Goal: Information Seeking & Learning: Learn about a topic

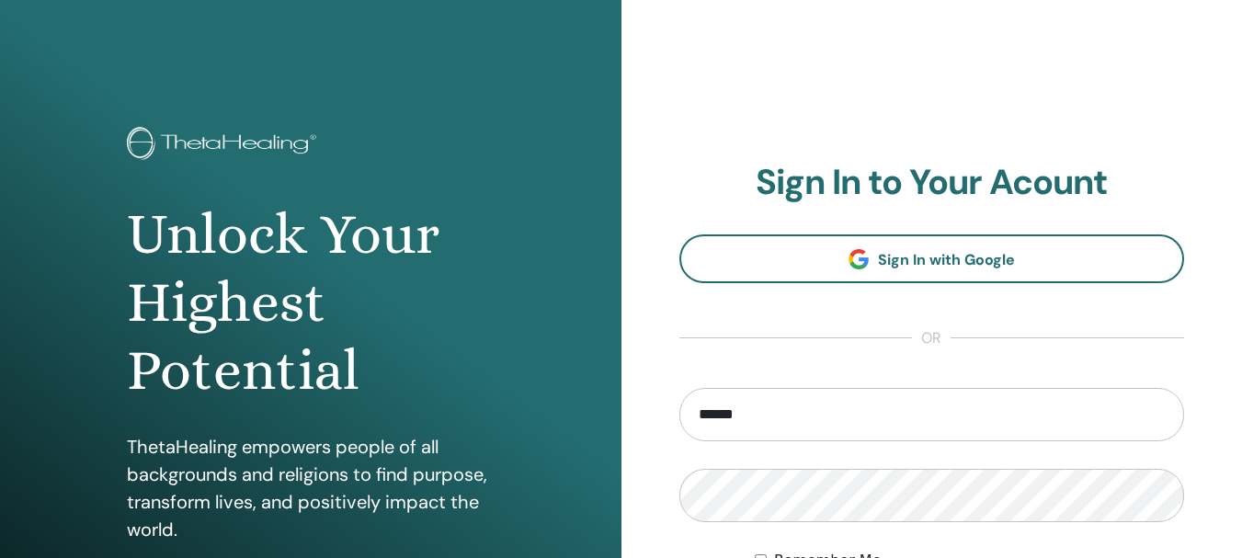
type input "**********"
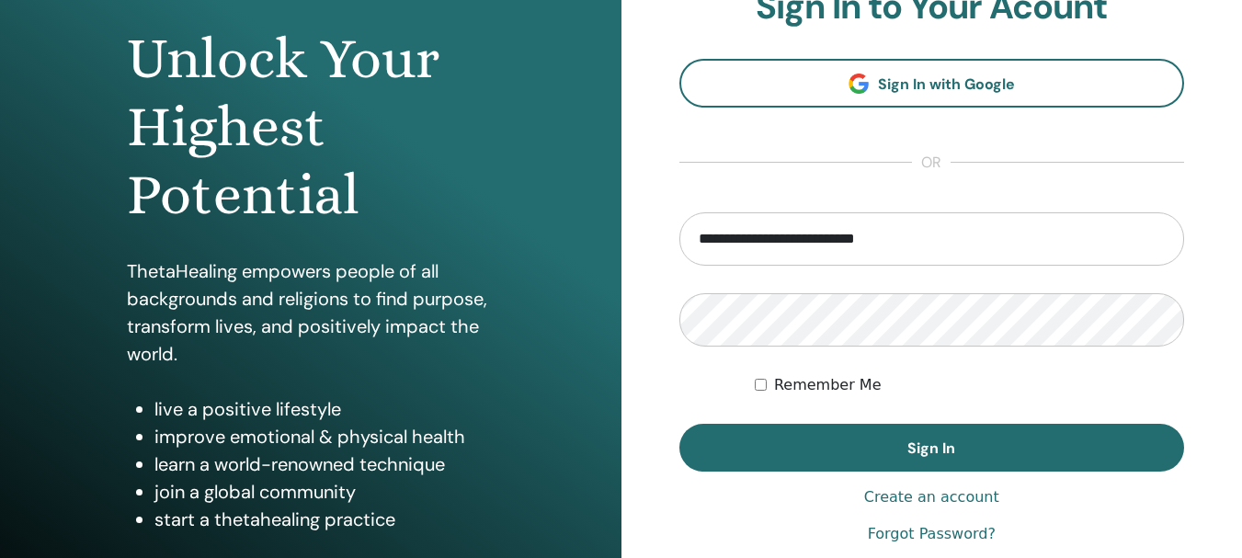
scroll to position [184, 0]
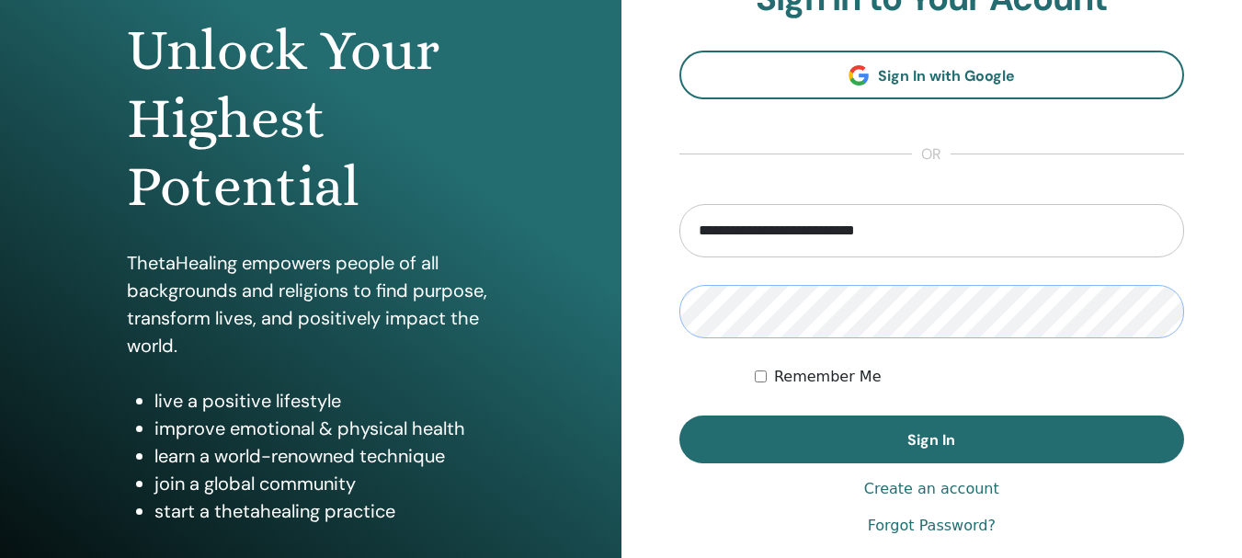
click at [679, 416] on button "Sign In" at bounding box center [932, 440] width 506 height 48
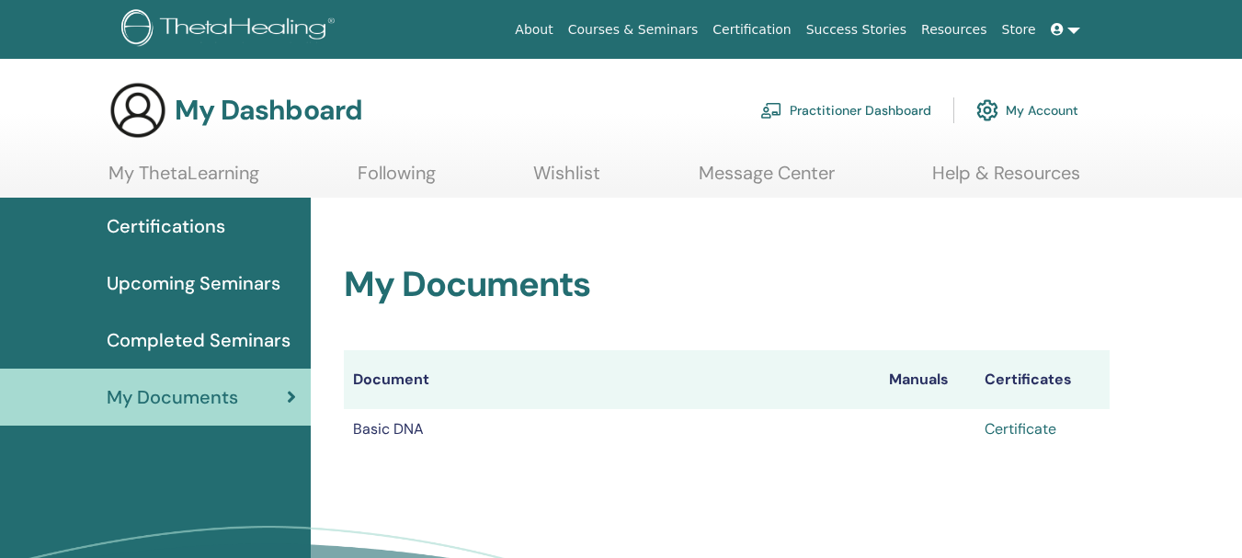
click at [1003, 427] on link "Certificate" at bounding box center [1021, 428] width 72 height 19
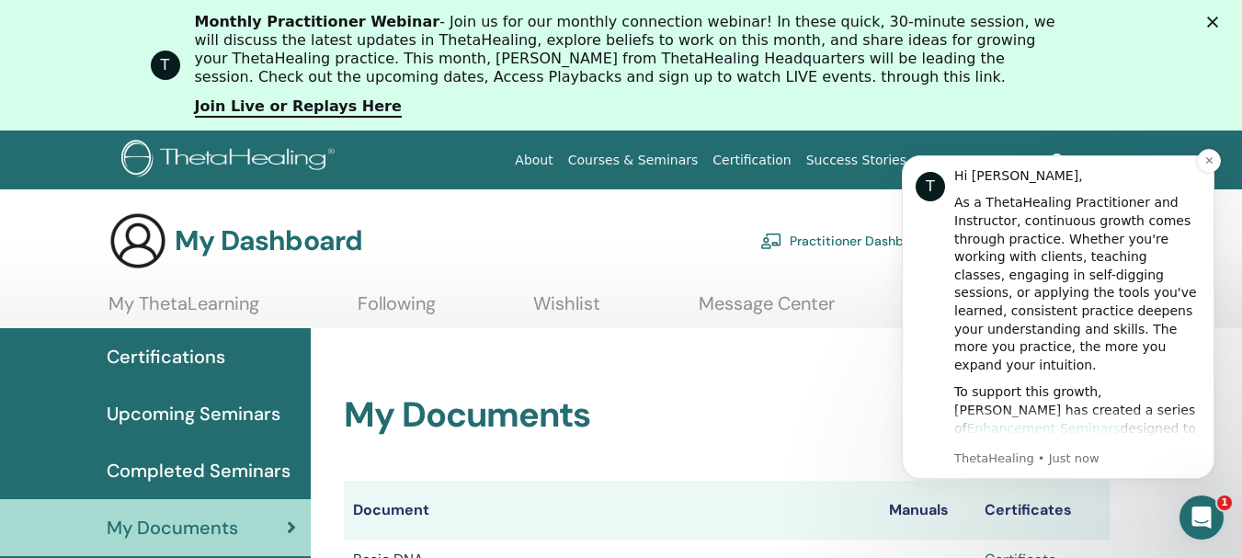
click at [1060, 421] on link "Enhancement Seminars" at bounding box center [1044, 428] width 154 height 15
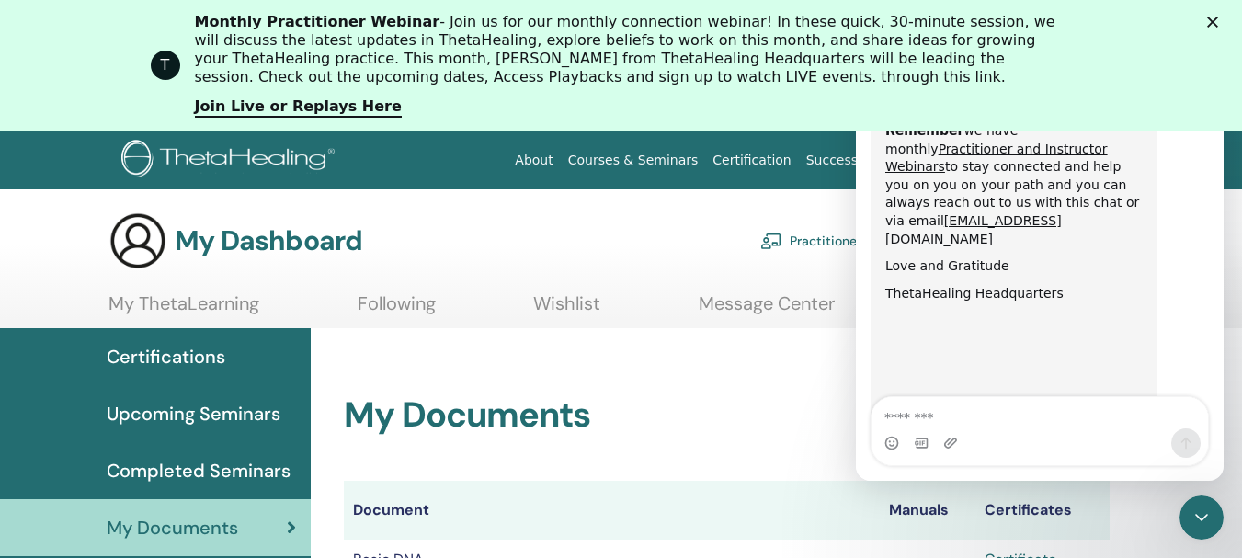
scroll to position [1117, 0]
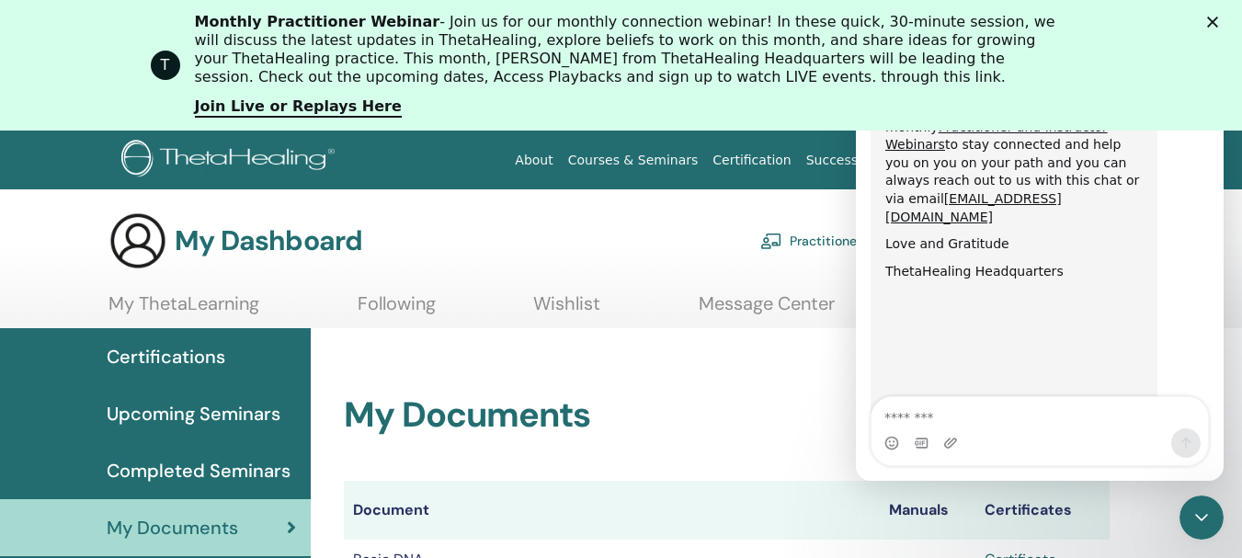
click at [1218, 21] on polygon "Close" at bounding box center [1212, 22] width 11 height 11
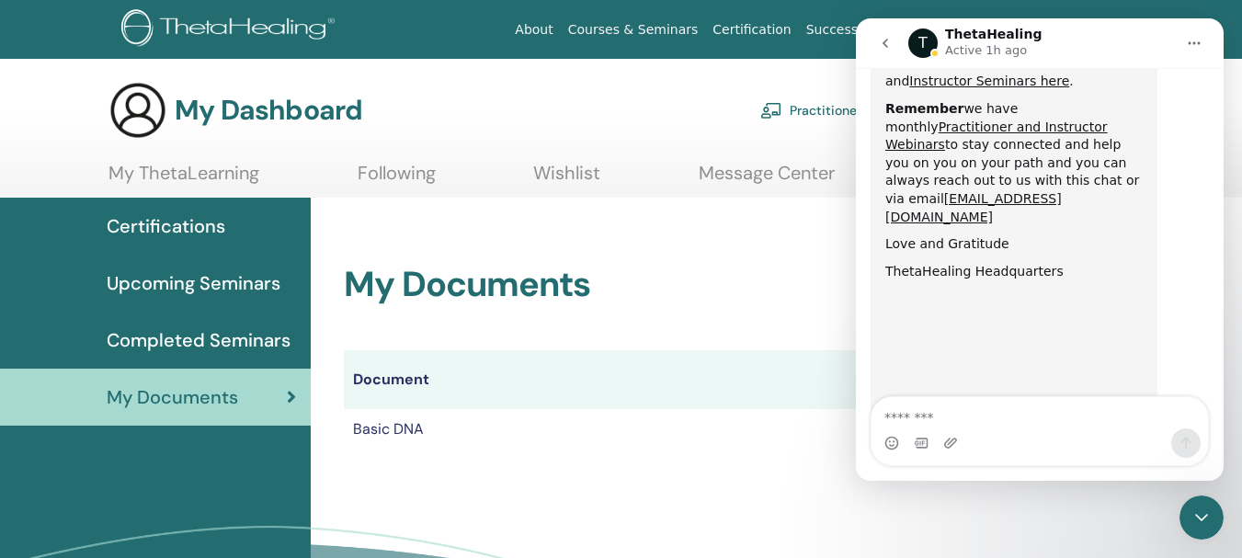
click at [1202, 44] on button "Home" at bounding box center [1194, 43] width 35 height 35
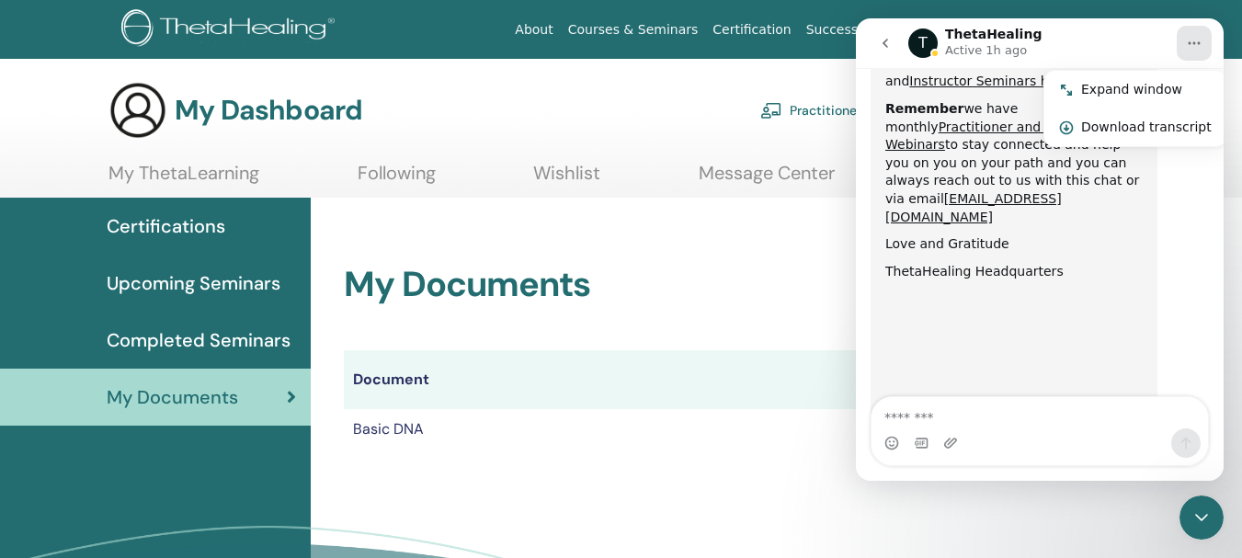
click at [1068, 40] on div "T ThetaHealing Active 1h ago" at bounding box center [1041, 44] width 267 height 32
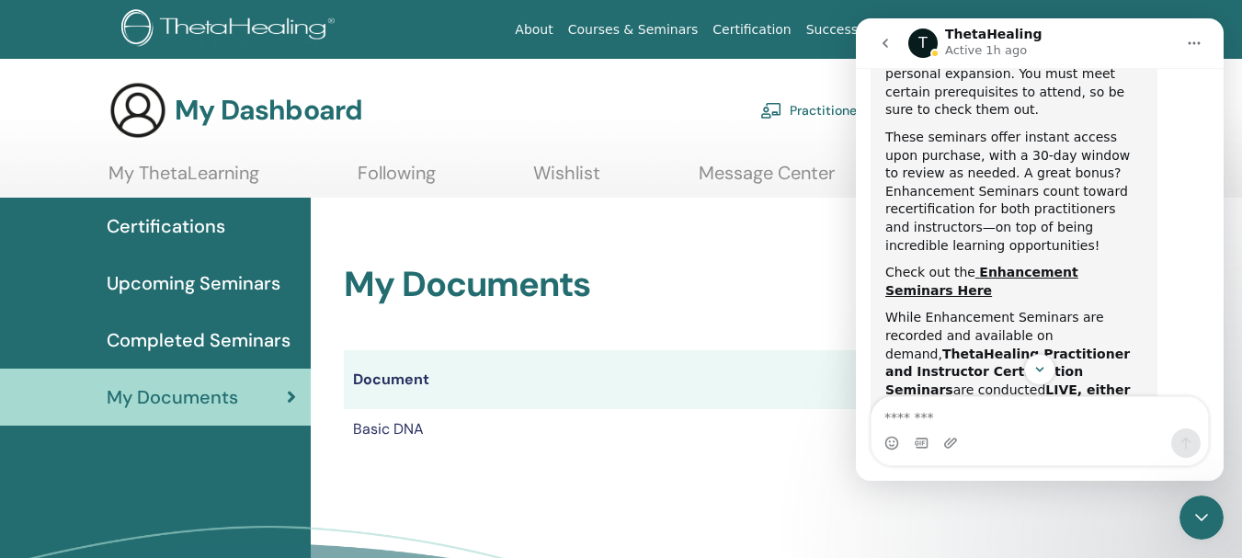
scroll to position [735, 0]
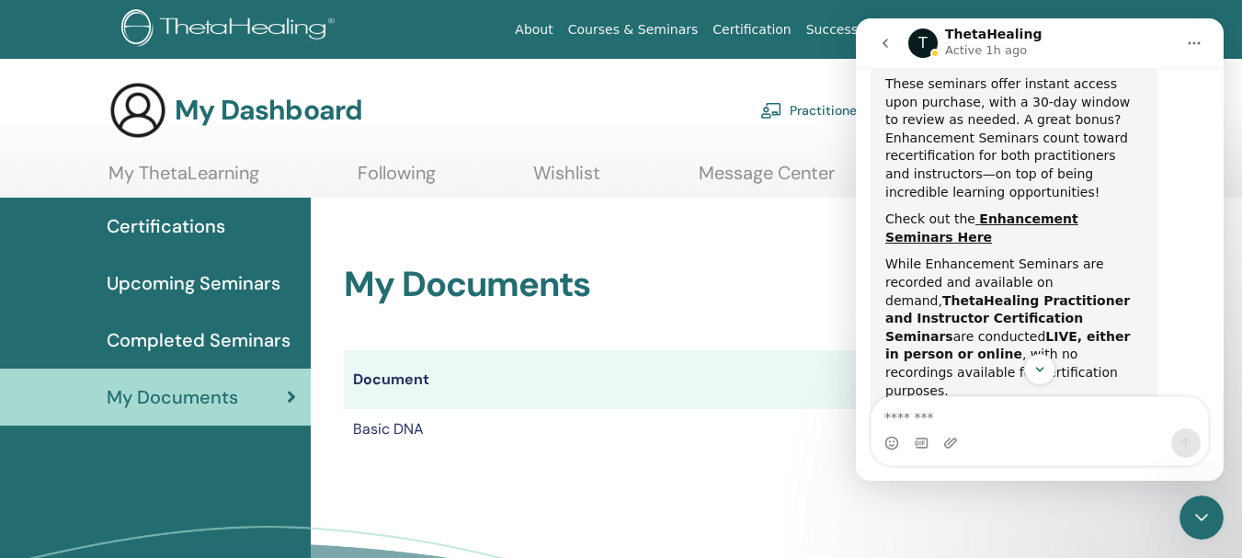
drag, startPoint x: 885, startPoint y: 47, endPoint x: 1754, endPoint y: 27, distance: 868.9
click at [885, 47] on icon "go back" at bounding box center [885, 43] width 15 height 15
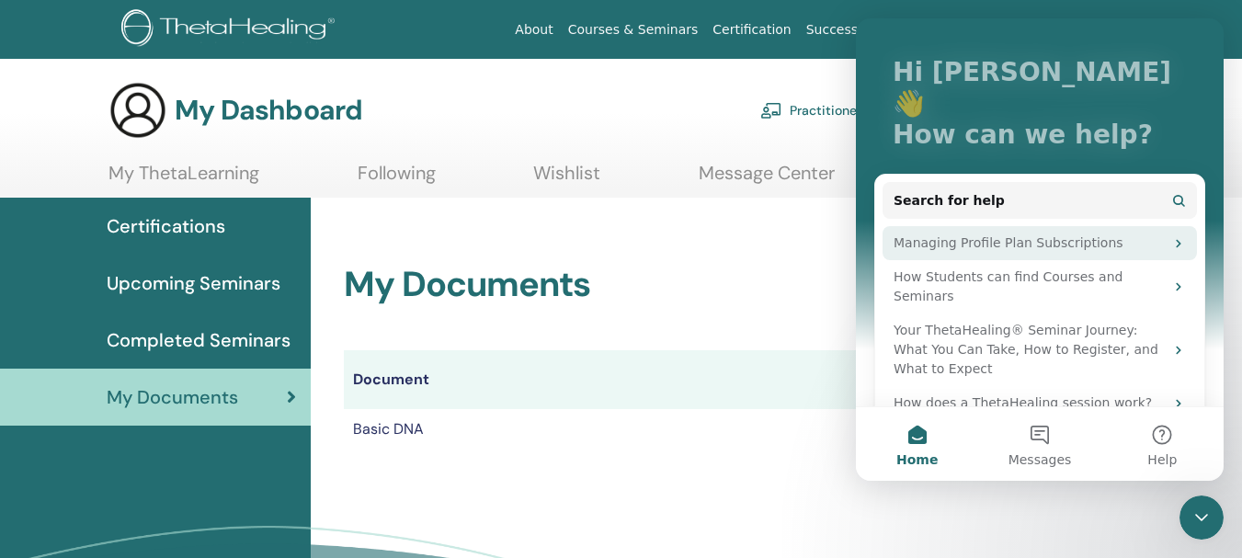
scroll to position [152, 0]
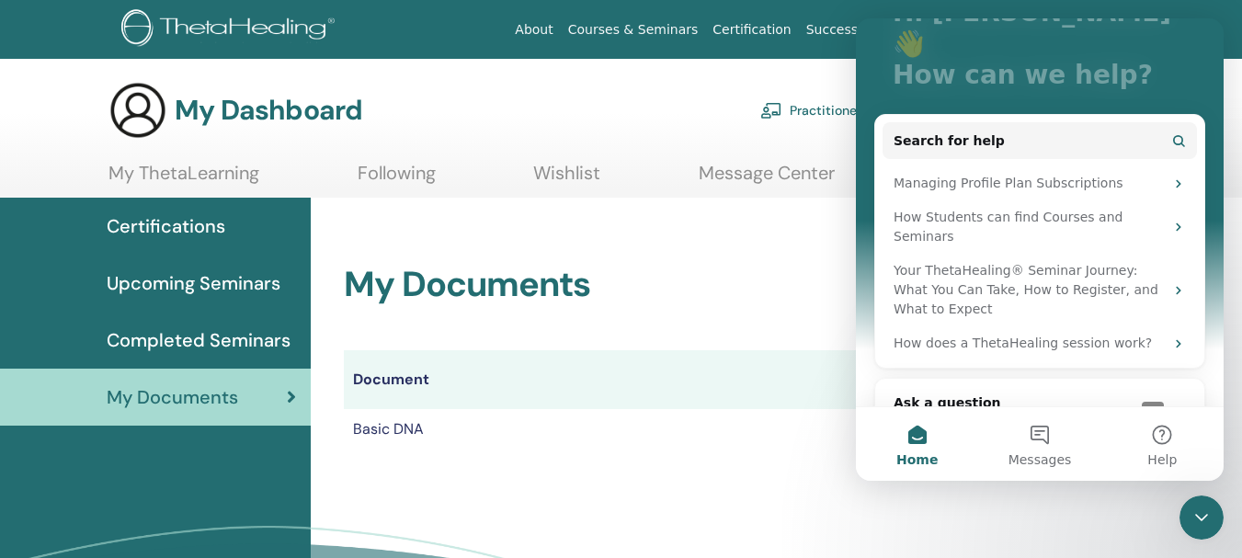
click at [378, 427] on td "Basic DNA" at bounding box center [612, 429] width 536 height 40
click at [165, 393] on span "My Documents" at bounding box center [172, 397] width 131 height 28
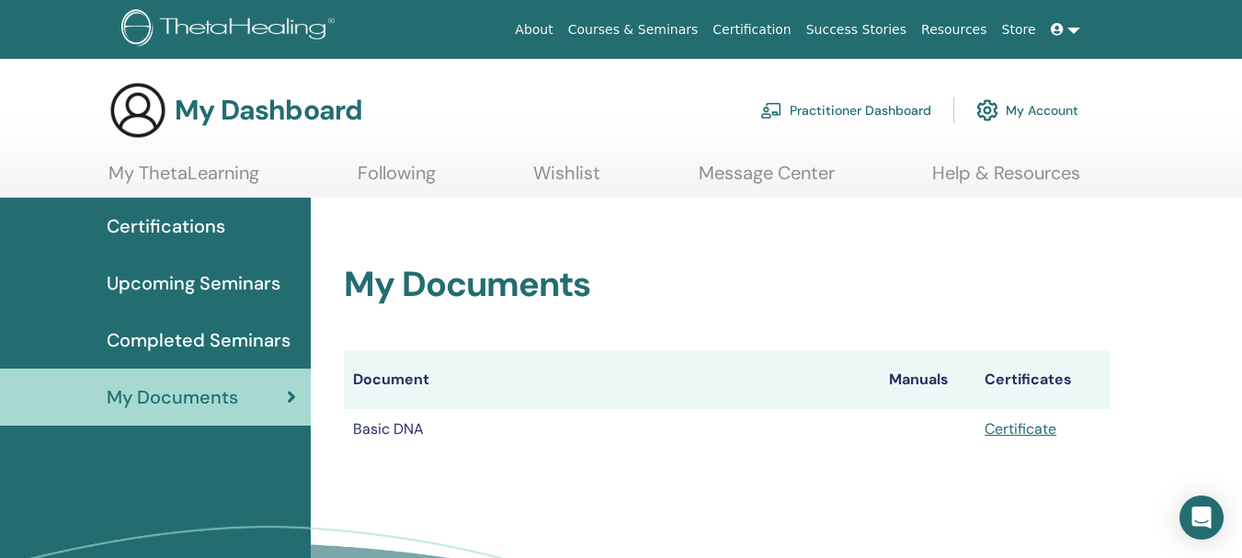
click at [190, 288] on span "Upcoming Seminars" at bounding box center [194, 283] width 174 height 28
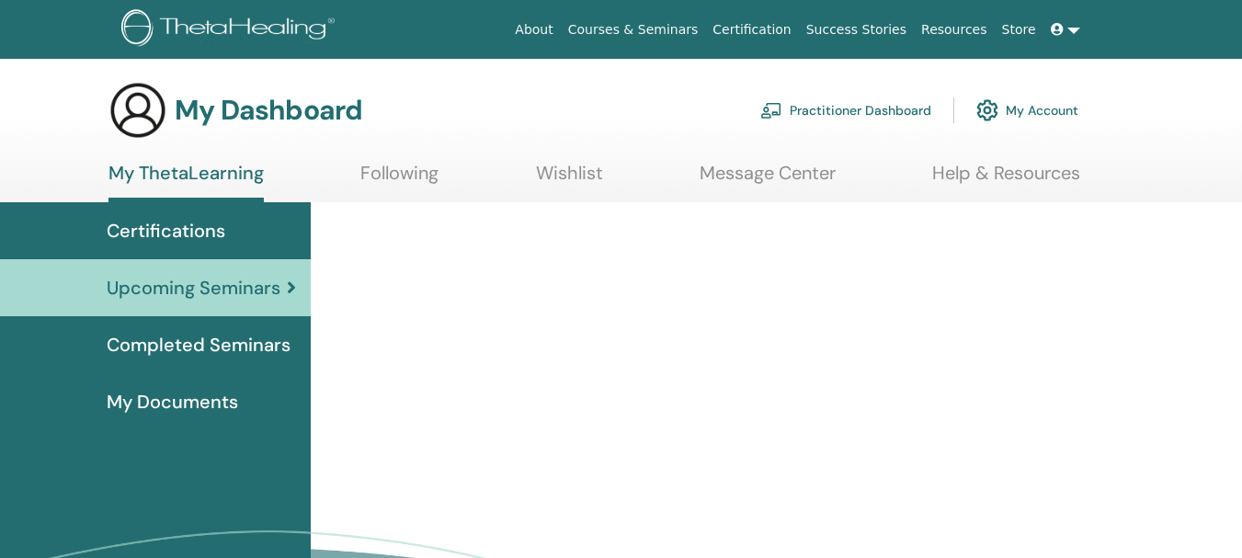
click at [395, 167] on link "Following" at bounding box center [399, 180] width 78 height 36
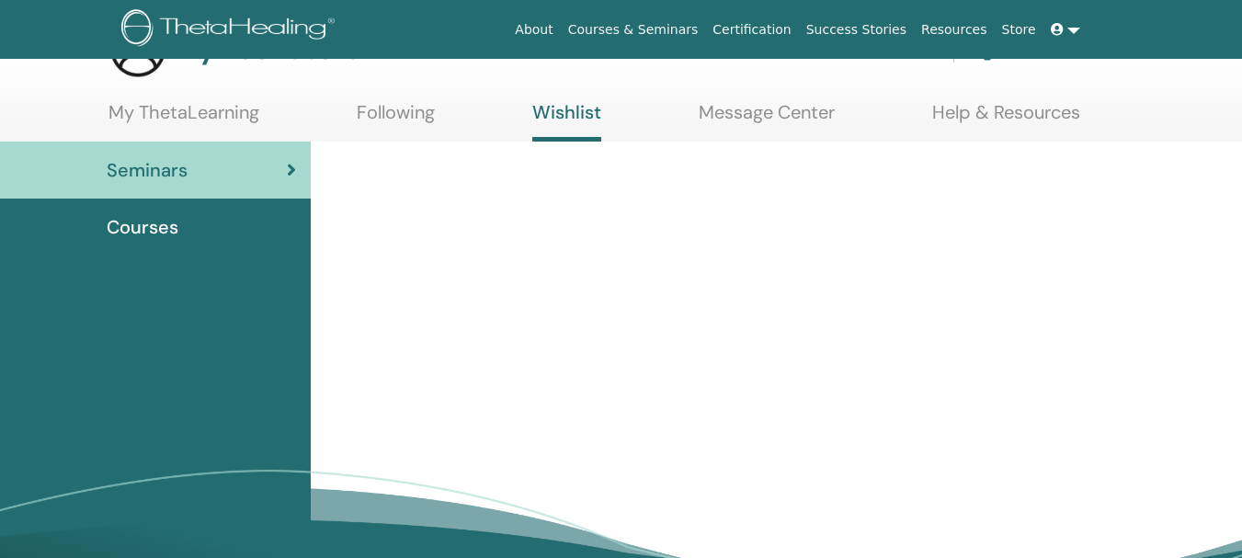
scroll to position [92, 0]
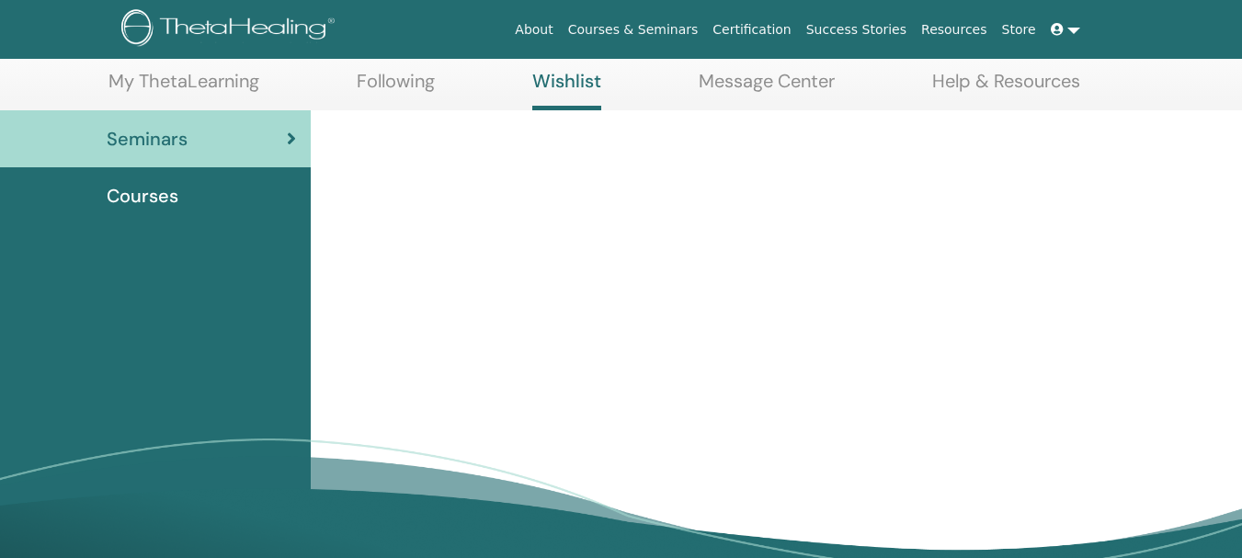
click at [172, 199] on span "Courses" at bounding box center [143, 196] width 72 height 28
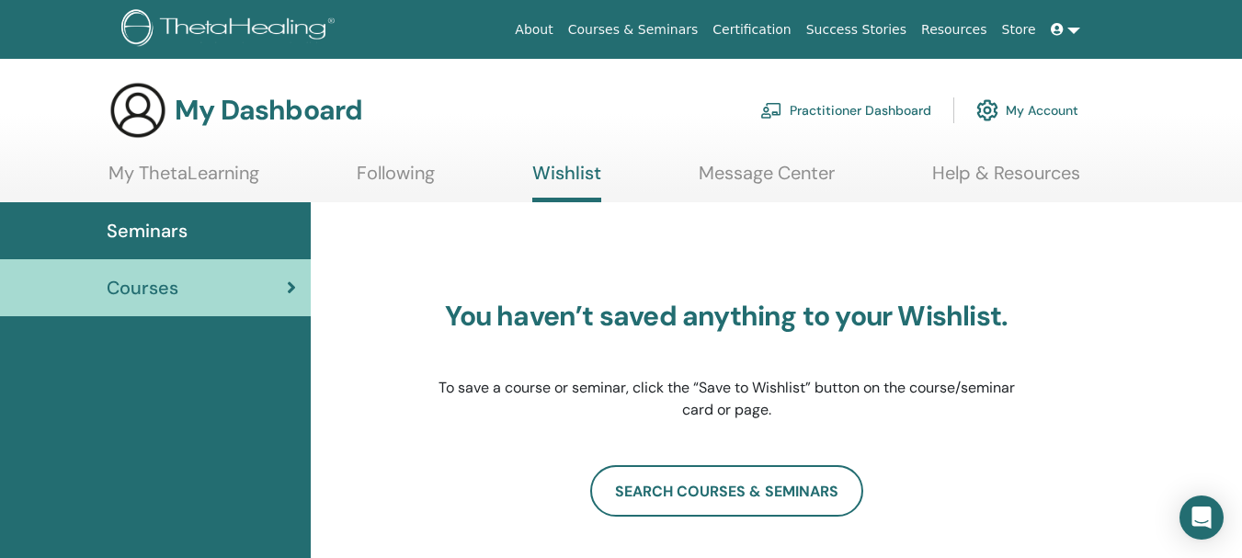
click at [155, 232] on span "Seminars" at bounding box center [147, 231] width 81 height 28
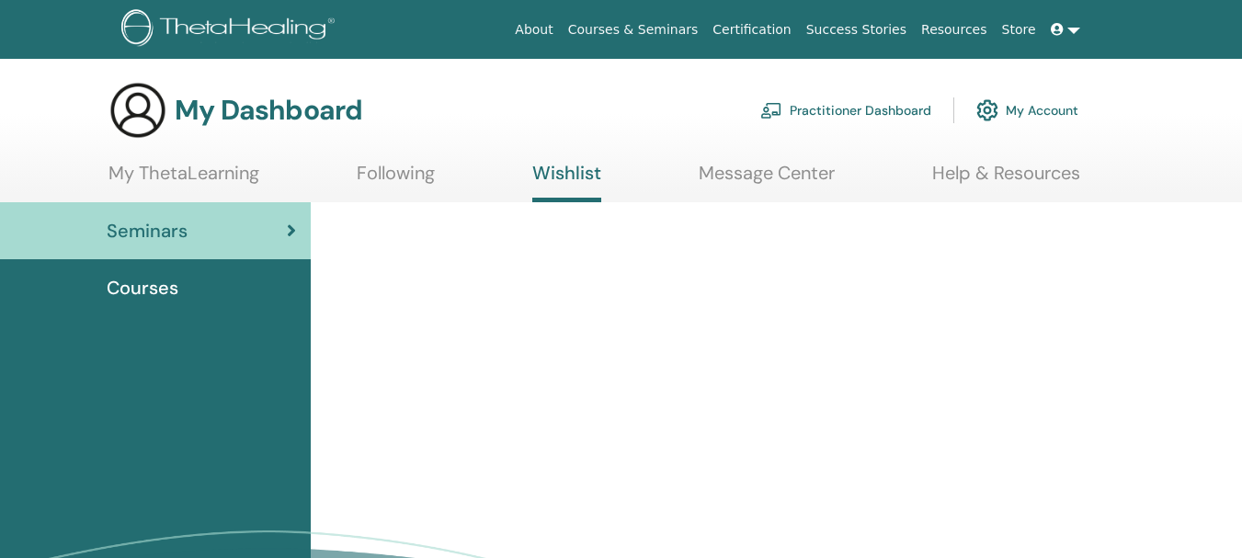
click at [222, 173] on link "My ThetaLearning" at bounding box center [183, 180] width 151 height 36
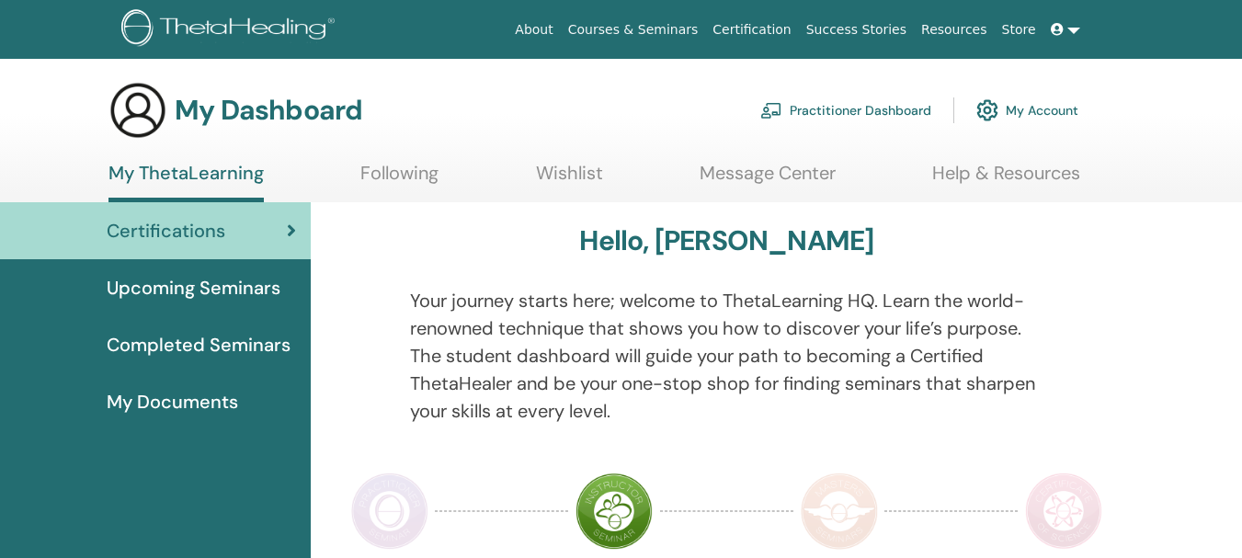
click at [204, 287] on span "Upcoming Seminars" at bounding box center [194, 288] width 174 height 28
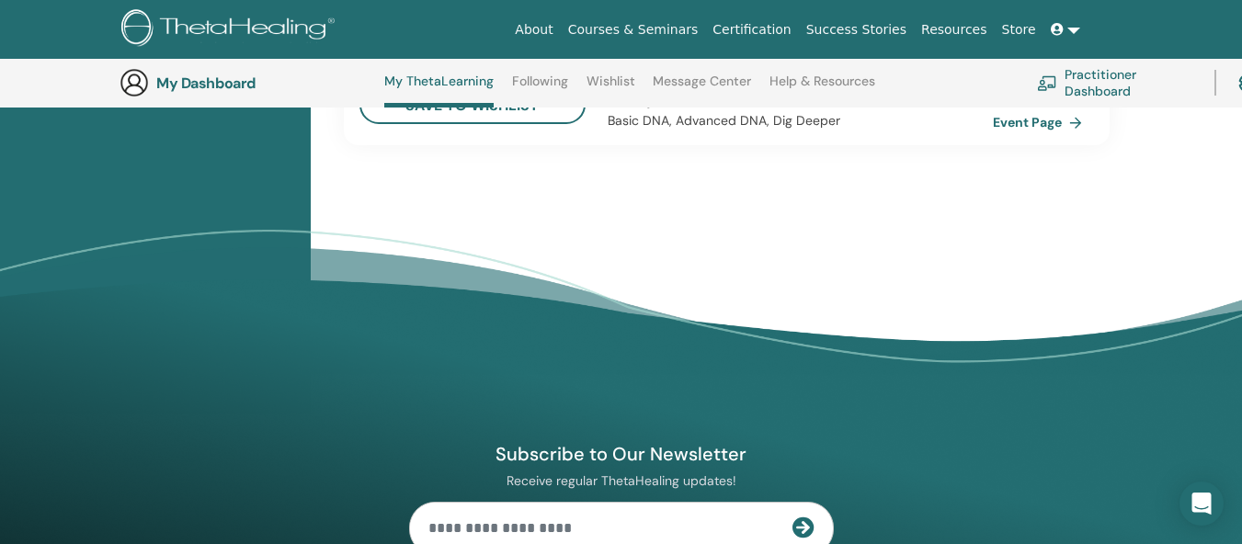
scroll to position [1887, 0]
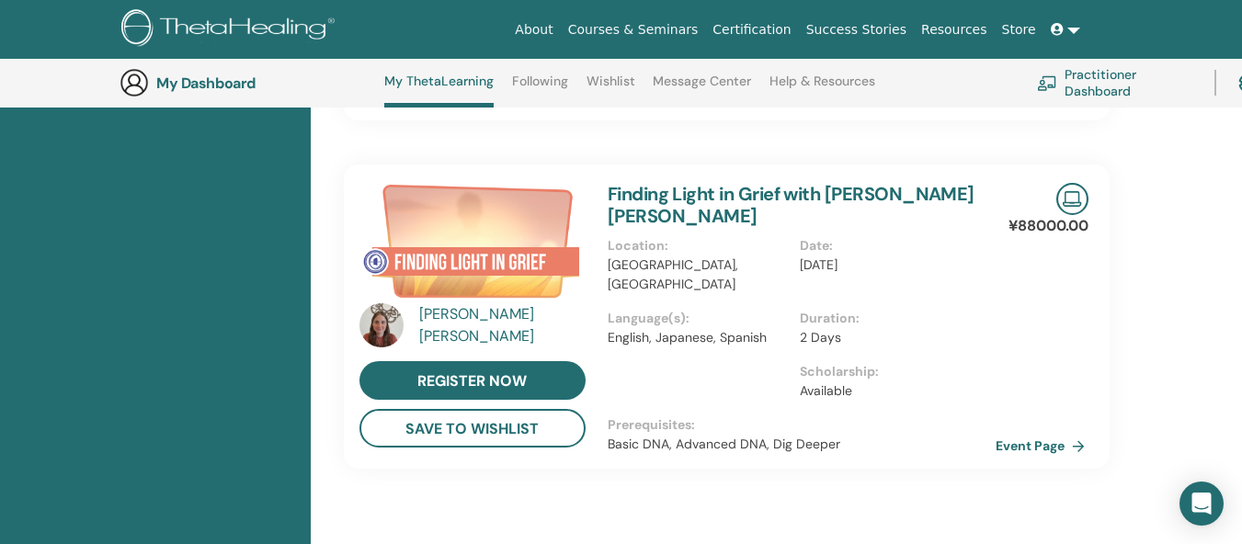
click at [1012, 432] on link "Event Page" at bounding box center [1044, 446] width 97 height 28
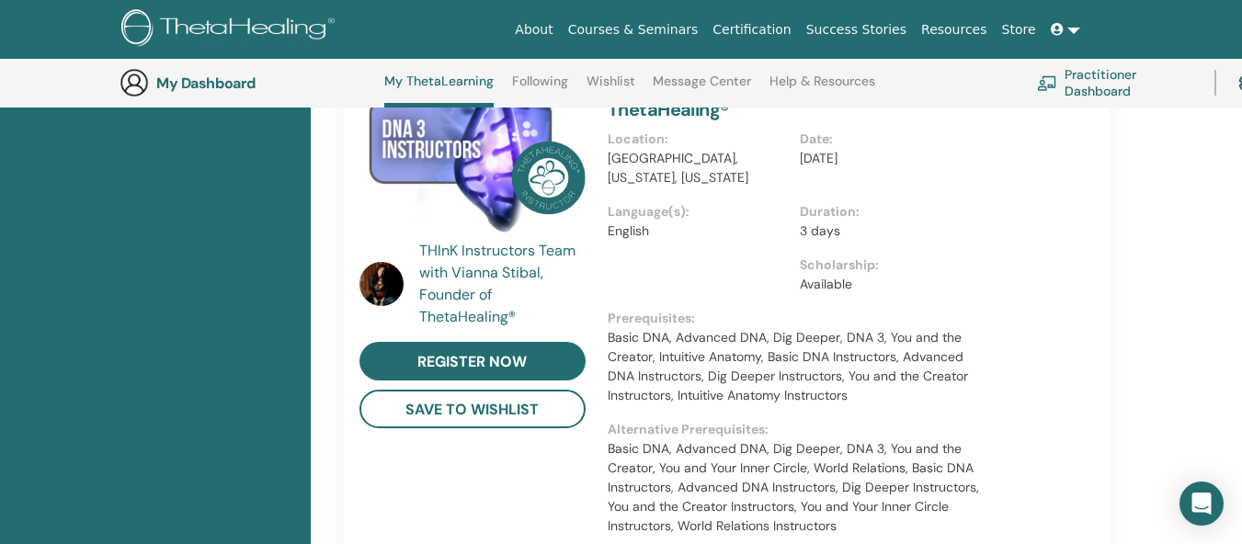
scroll to position [692, 0]
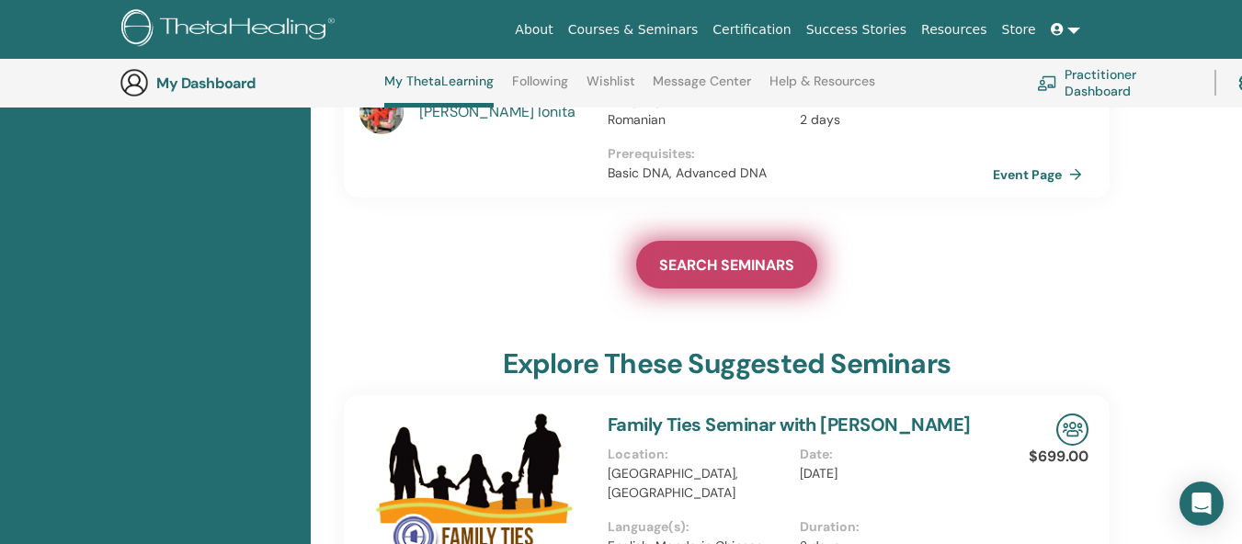
click at [711, 256] on span "SEARCH SEMINARS" at bounding box center [726, 265] width 135 height 19
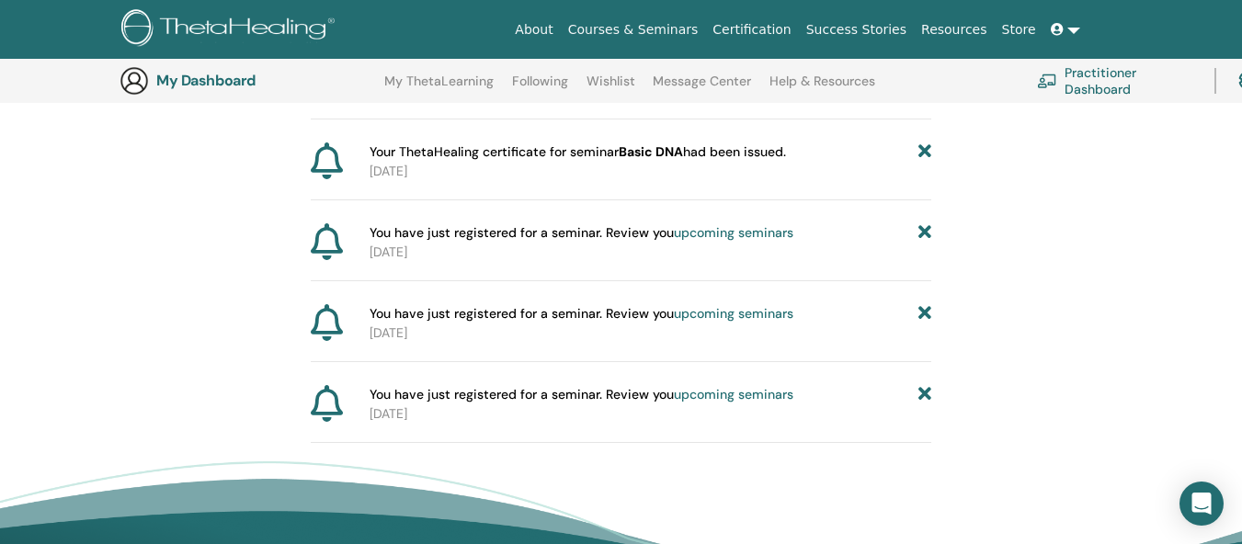
scroll to position [228, 0]
